Goal: Task Accomplishment & Management: Complete application form

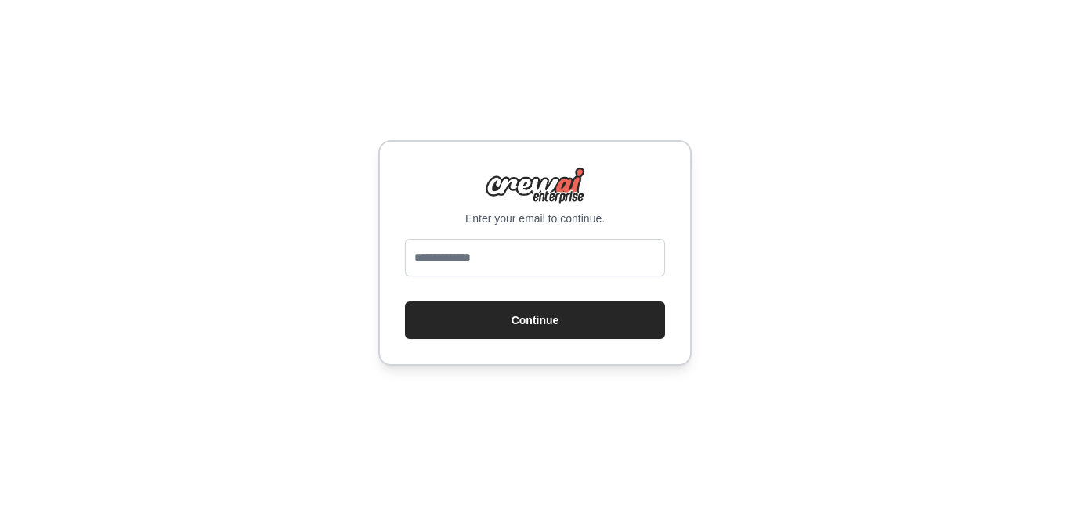
type input "**********"
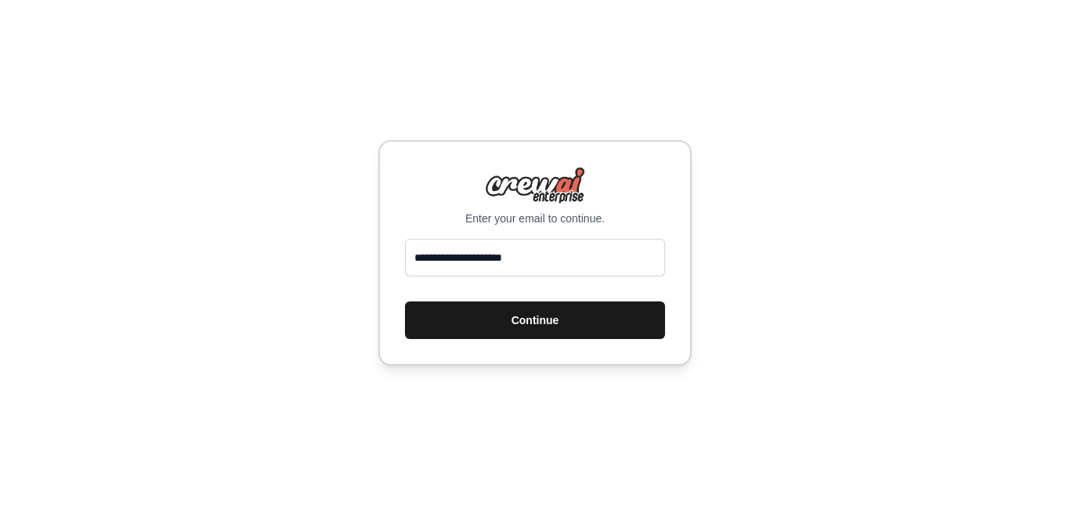
click at [501, 317] on button "Continue" at bounding box center [535, 321] width 260 height 38
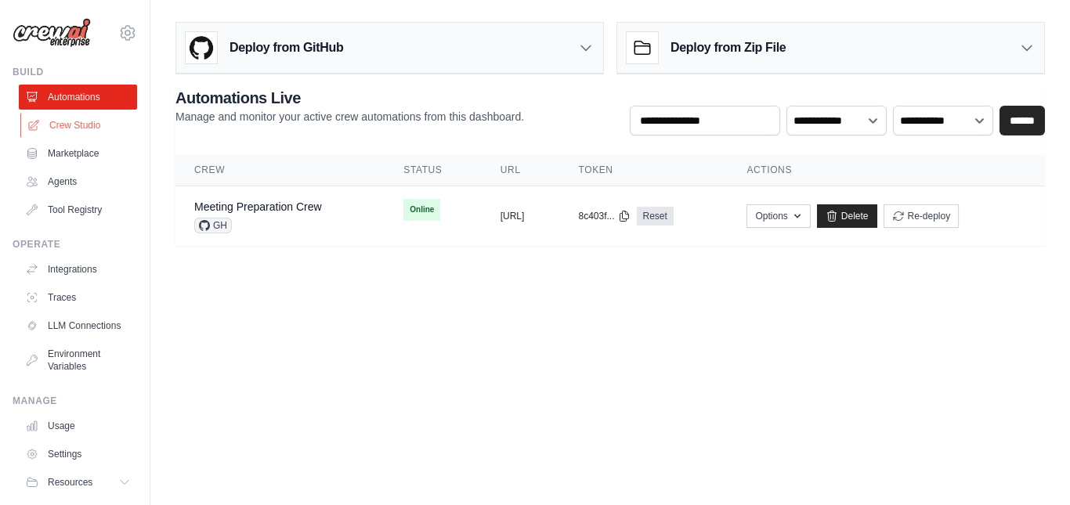
click at [70, 125] on link "Crew Studio" at bounding box center [79, 125] width 118 height 25
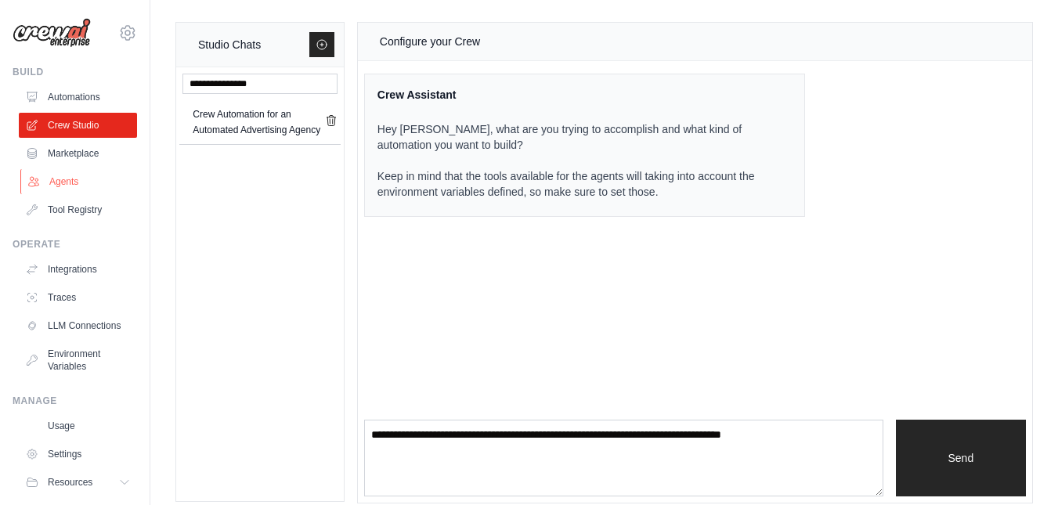
click at [51, 182] on link "Agents" at bounding box center [79, 181] width 118 height 25
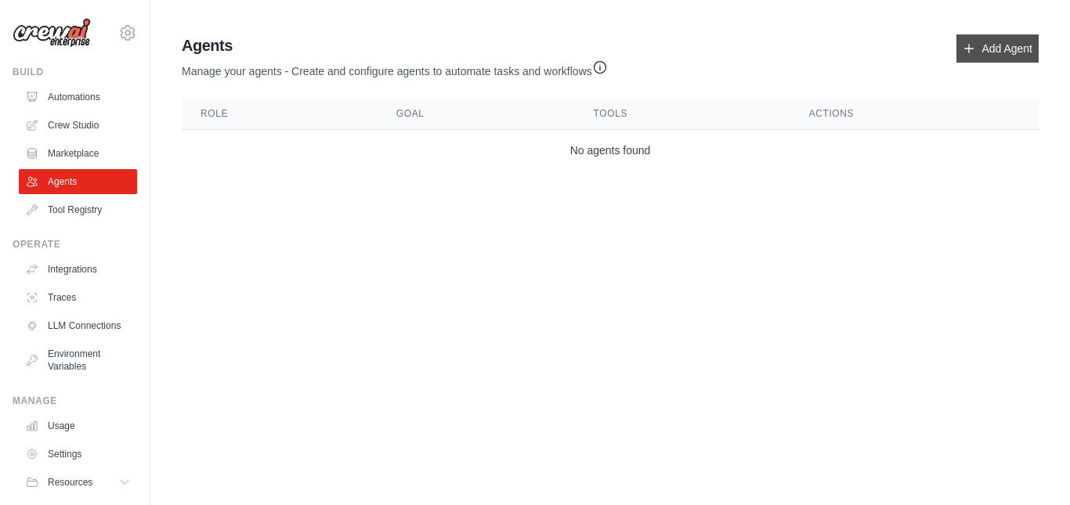
click at [980, 46] on link "Add Agent" at bounding box center [997, 48] width 82 height 28
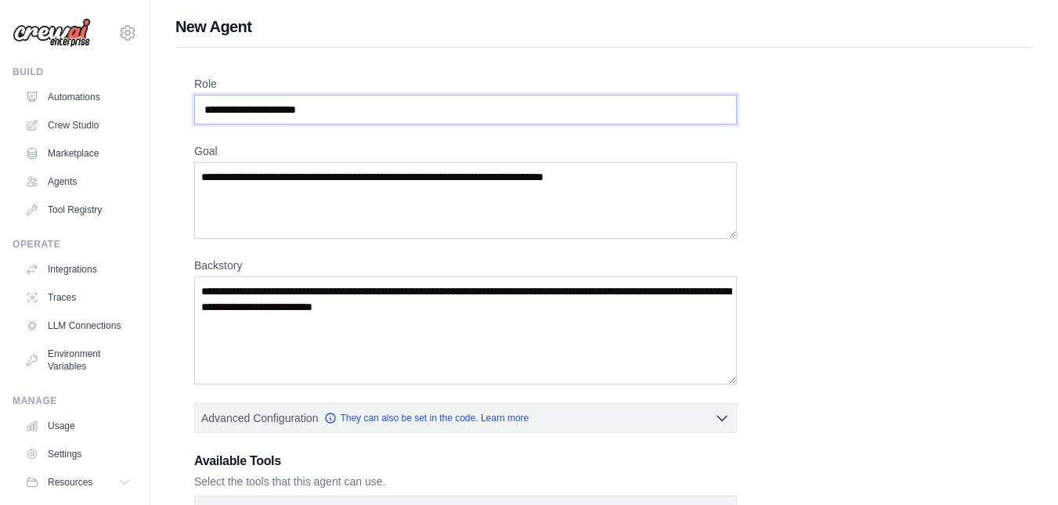
click at [388, 117] on input "Role" at bounding box center [465, 110] width 543 height 30
drag, startPoint x: 369, startPoint y: 114, endPoint x: 356, endPoint y: 117, distance: 13.7
click at [367, 125] on div "Role Goal [GEOGRAPHIC_DATA] Advanced Configuration They can also be set in the …" at bounding box center [604, 423] width 820 height 694
click at [336, 114] on input "Role" at bounding box center [465, 110] width 543 height 30
drag, startPoint x: 323, startPoint y: 122, endPoint x: 329, endPoint y: 115, distance: 8.9
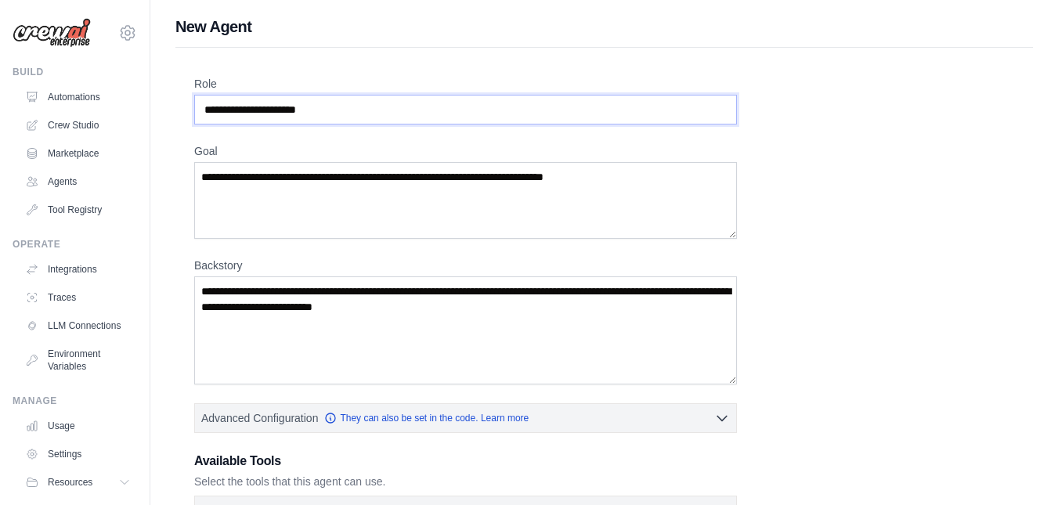
click at [323, 121] on input "Role" at bounding box center [465, 110] width 543 height 30
paste input "**********"
type input "**********"
drag, startPoint x: 376, startPoint y: 163, endPoint x: 373, endPoint y: 173, distance: 10.7
click at [374, 166] on textarea "Goal" at bounding box center [465, 200] width 543 height 77
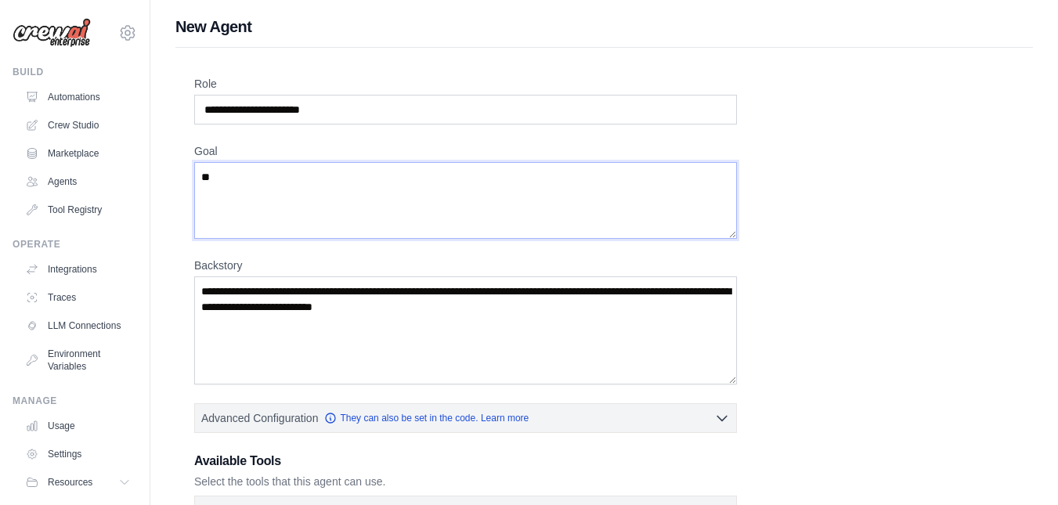
type textarea "***"
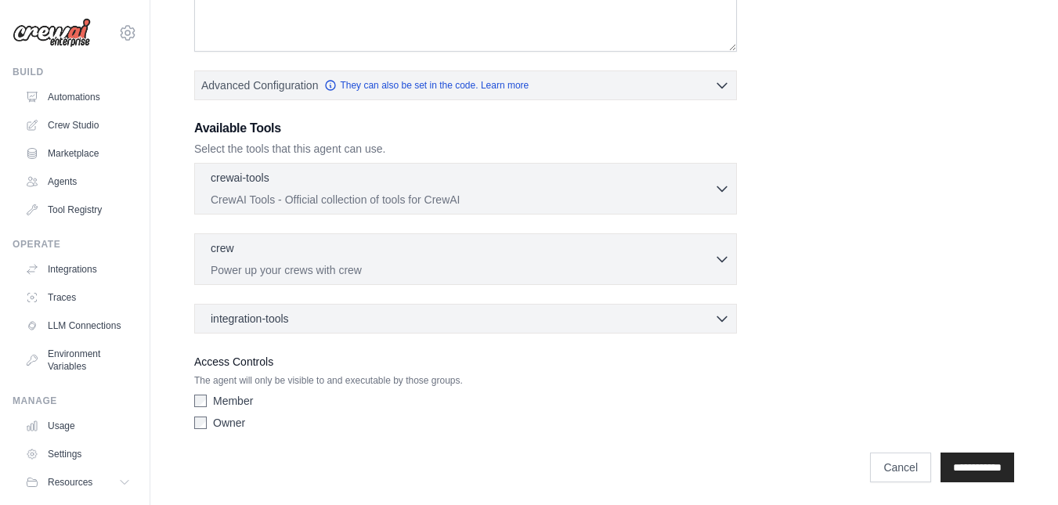
scroll to position [335, 0]
click at [490, 188] on div "crewai-tools 0 selected CrewAI Tools - Official collection of tools for CrewAI" at bounding box center [463, 186] width 504 height 38
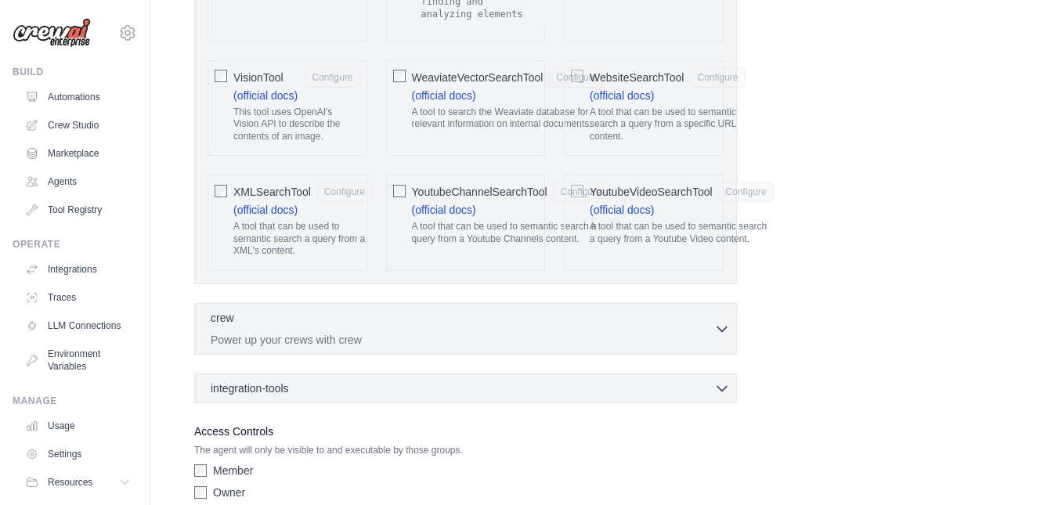
scroll to position [3452, 0]
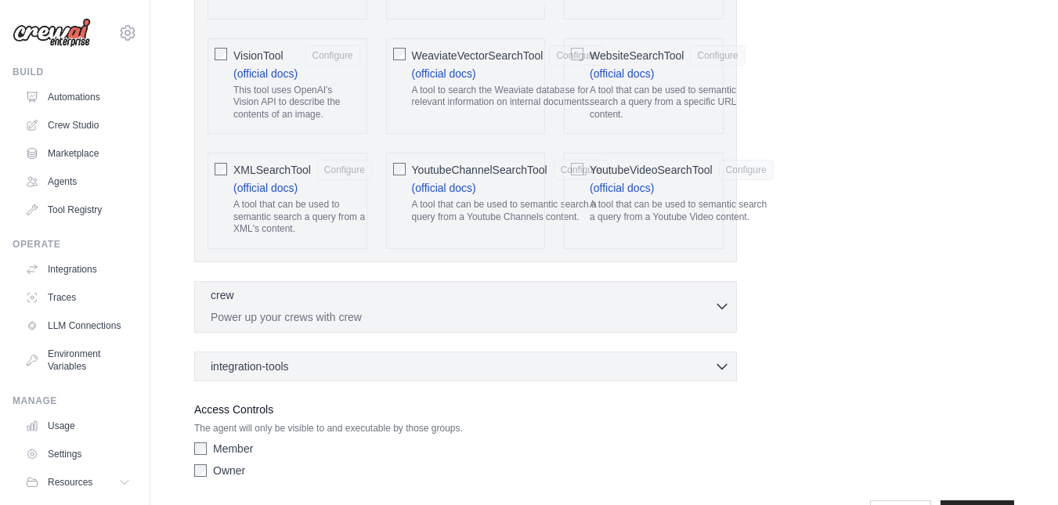
click at [371, 309] on p "Power up your crews with crew" at bounding box center [463, 317] width 504 height 16
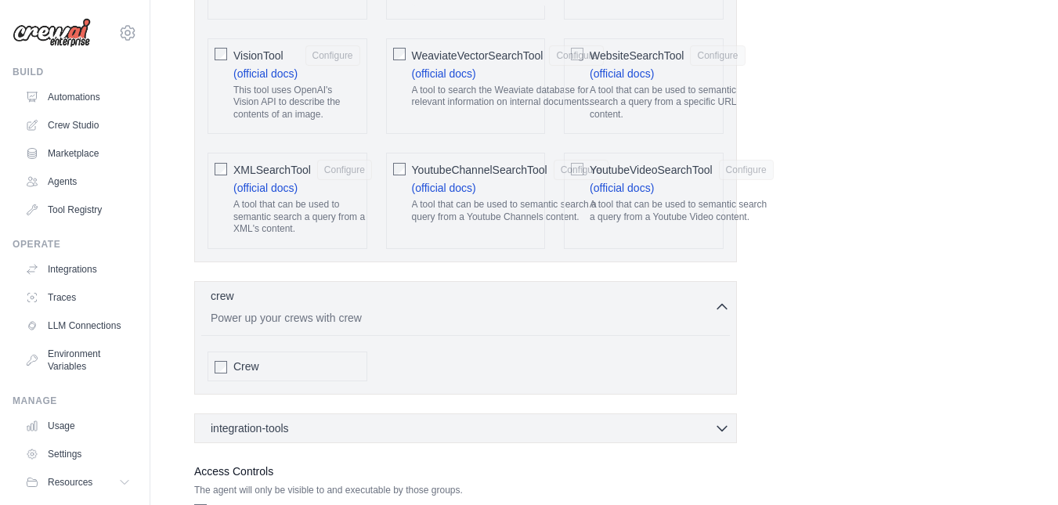
click at [274, 414] on div "integration-tools 0 selected Box Save files to Box Gmail" at bounding box center [465, 429] width 543 height 30
click at [274, 420] on span "integration-tools" at bounding box center [250, 428] width 78 height 16
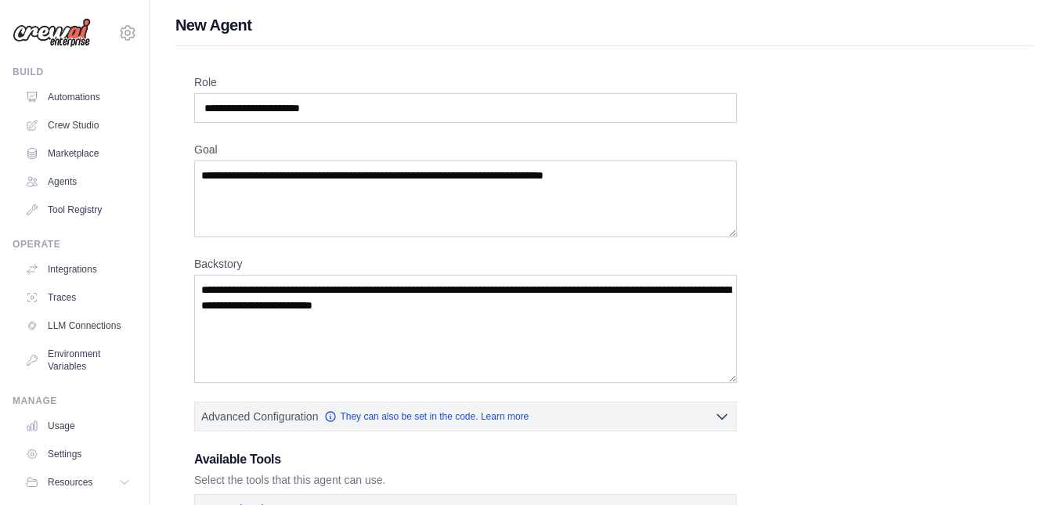
scroll to position [0, 0]
